Goal: Task Accomplishment & Management: Manage account settings

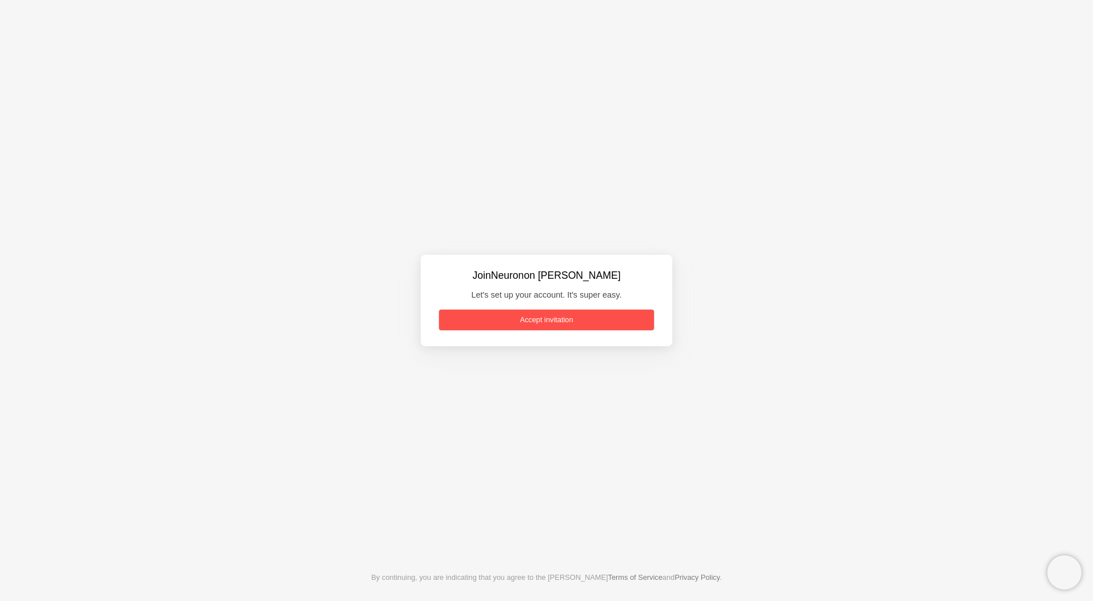
click at [556, 317] on link "Accept invitation" at bounding box center [546, 320] width 215 height 21
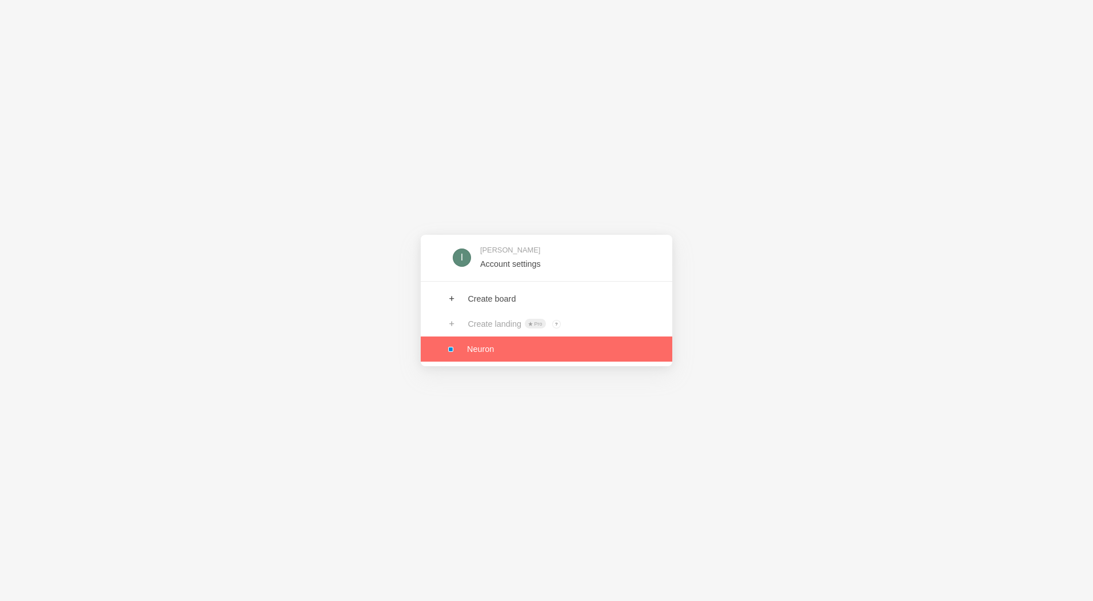
click at [478, 349] on link at bounding box center [546, 349] width 251 height 25
